Goal: Task Accomplishment & Management: Use online tool/utility

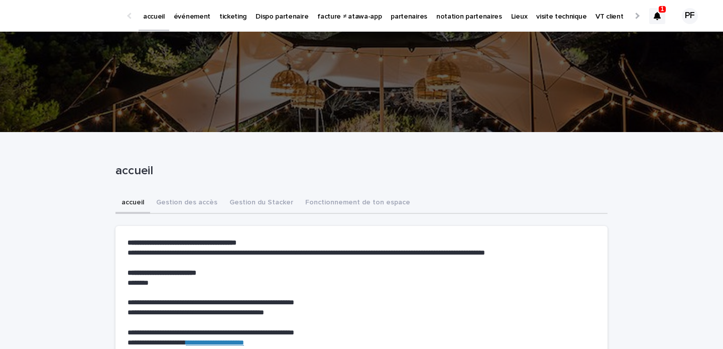
click at [195, 20] on p "événement" at bounding box center [192, 10] width 37 height 21
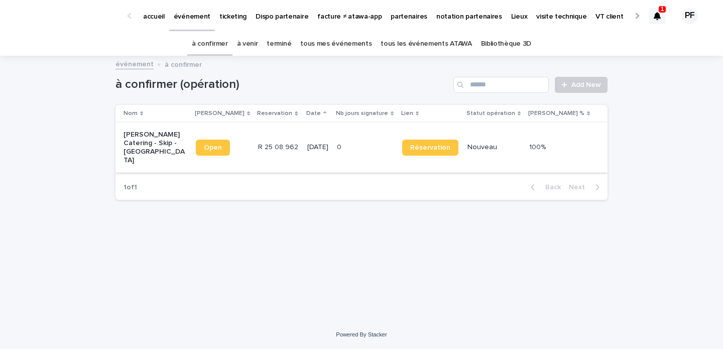
click at [219, 145] on span "Open" at bounding box center [213, 147] width 18 height 7
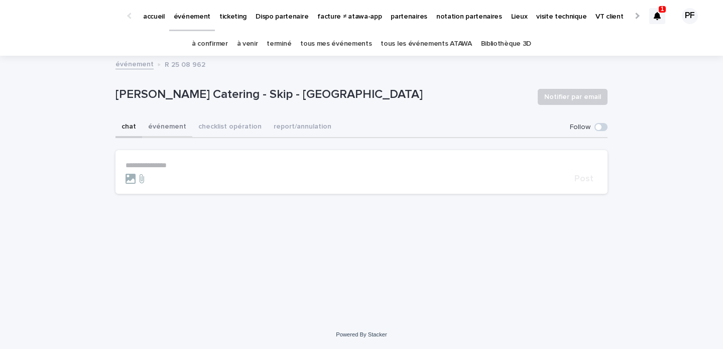
click at [170, 125] on button "événement" at bounding box center [167, 127] width 50 height 21
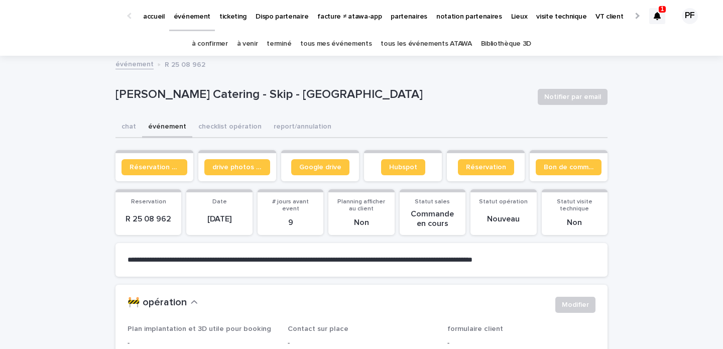
click at [233, 132] on button "checklist opération" at bounding box center [229, 127] width 75 height 21
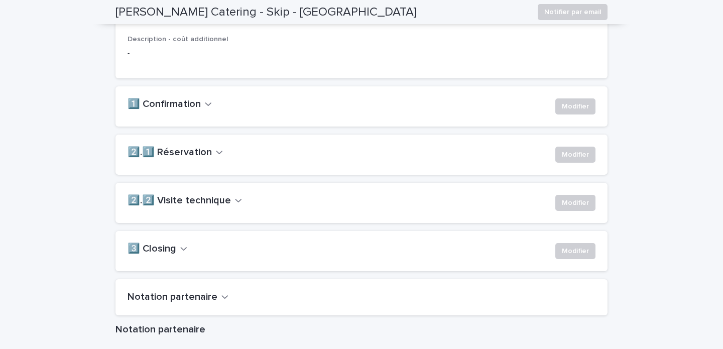
scroll to position [690, 0]
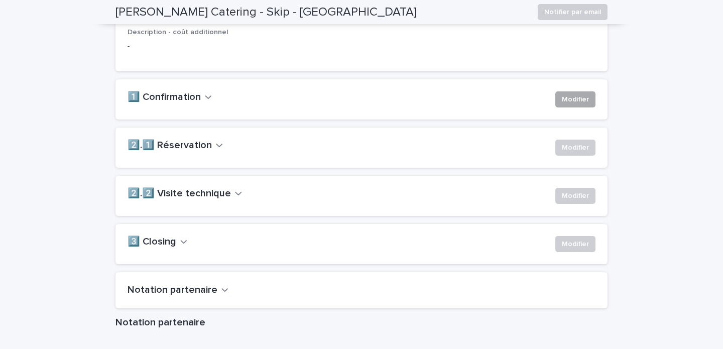
click at [570, 104] on span "Modifier" at bounding box center [575, 99] width 27 height 10
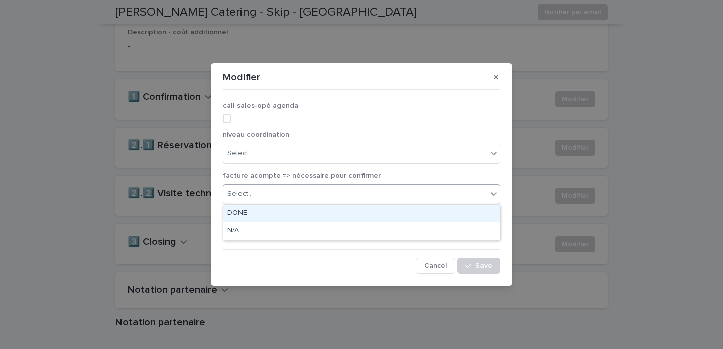
click at [390, 193] on div "Select..." at bounding box center [355, 194] width 264 height 17
click at [345, 213] on div "DONE" at bounding box center [361, 214] width 276 height 18
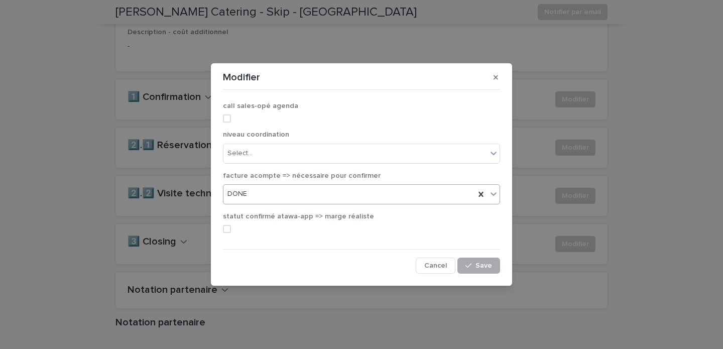
click at [475, 265] on div "button" at bounding box center [470, 265] width 10 height 7
